Goal: Information Seeking & Learning: Understand process/instructions

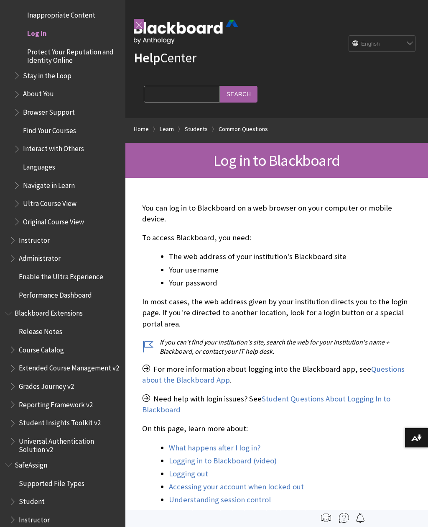
click at [48, 26] on span "Log in" at bounding box center [69, 33] width 103 height 14
click at [33, 26] on span "Log in" at bounding box center [37, 31] width 20 height 11
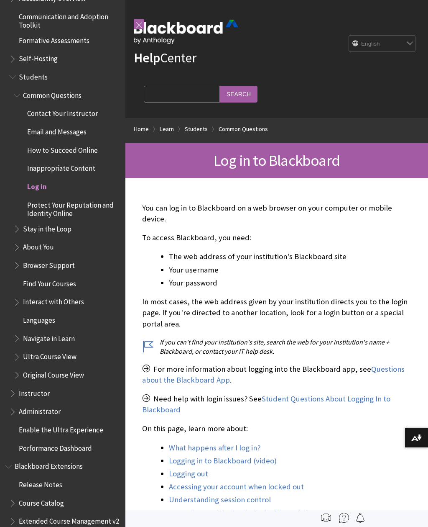
scroll to position [742, 0]
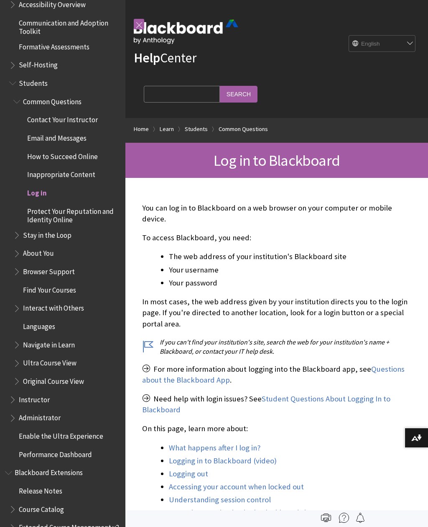
click at [41, 186] on span "Log in" at bounding box center [37, 191] width 20 height 11
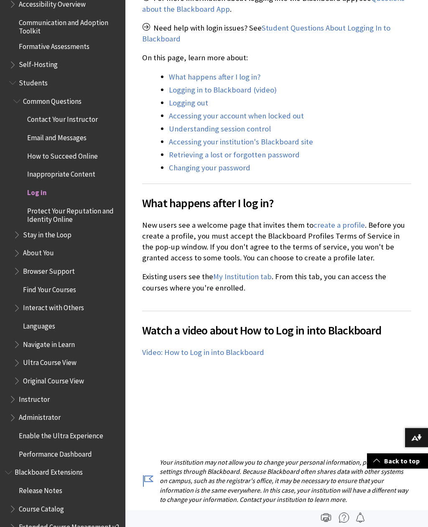
scroll to position [0, 0]
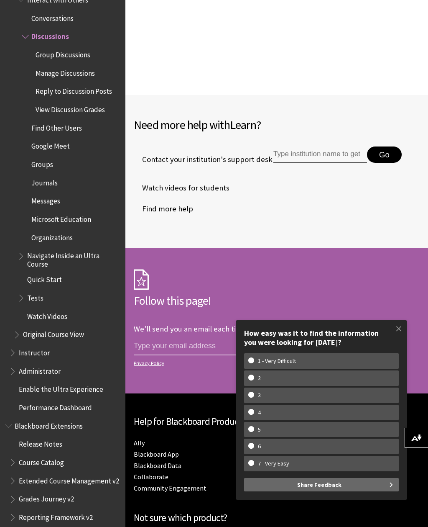
scroll to position [2547, 0]
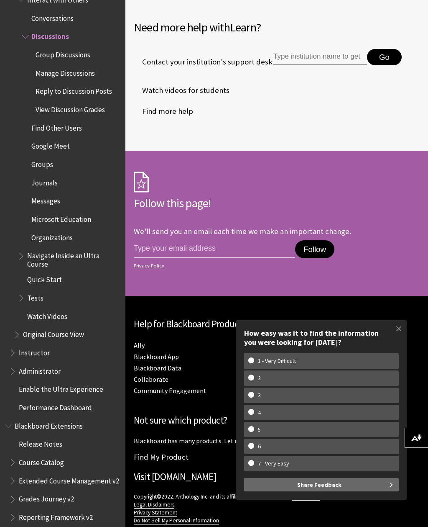
click at [151, 352] on link "Blackboard App" at bounding box center [156, 356] width 45 height 9
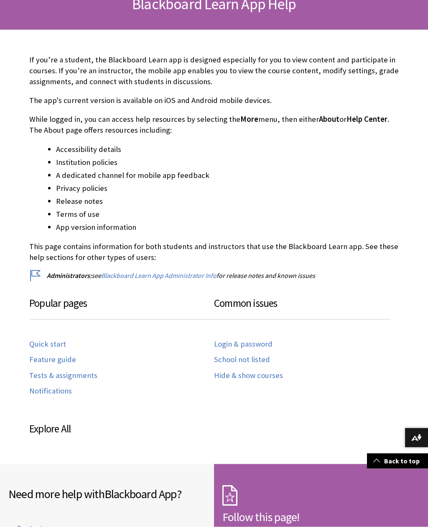
scroll to position [136, 0]
